Goal: Information Seeking & Learning: Learn about a topic

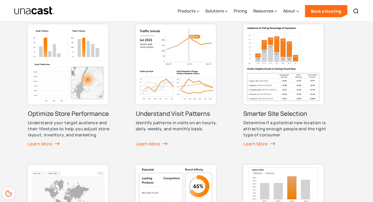
scroll to position [255, 0]
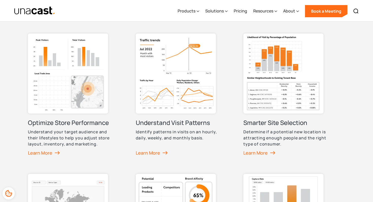
click at [165, 111] on img at bounding box center [176, 74] width 80 height 80
click at [157, 152] on div "Learn More" at bounding box center [152, 153] width 33 height 8
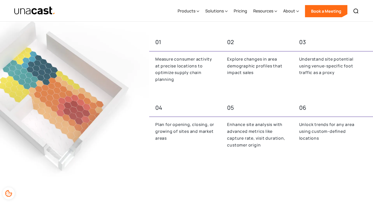
scroll to position [213, 0]
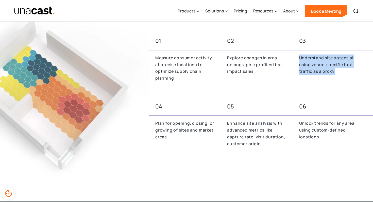
drag, startPoint x: 300, startPoint y: 56, endPoint x: 334, endPoint y: 69, distance: 36.1
click at [334, 69] on p "Understand site potential using venue-specific foot traffic as a proxy" at bounding box center [329, 65] width 60 height 20
copy p "Understand site potential using venue-specific foot traffic as a proxy"
click at [241, 8] on link "Pricing" at bounding box center [240, 11] width 13 height 21
